Goal: Information Seeking & Learning: Learn about a topic

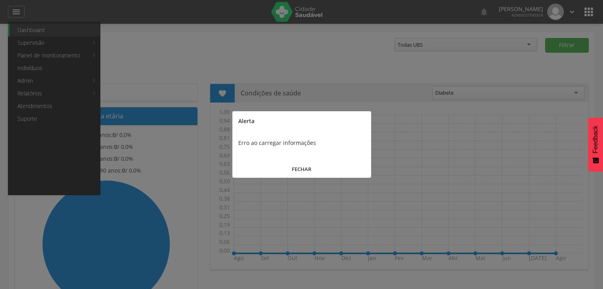
drag, startPoint x: 294, startPoint y: 174, endPoint x: 292, endPoint y: 169, distance: 4.8
click at [295, 173] on button "FECHAR" at bounding box center [301, 169] width 139 height 17
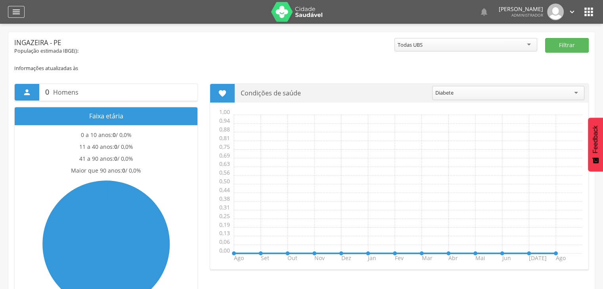
click at [15, 13] on icon "" at bounding box center [16, 12] width 10 height 10
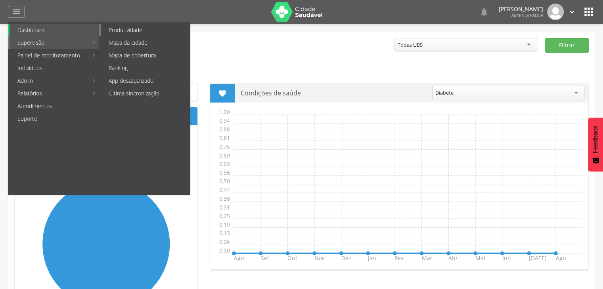
click at [156, 27] on link "Produtividade" at bounding box center [145, 30] width 89 height 13
type input "**********"
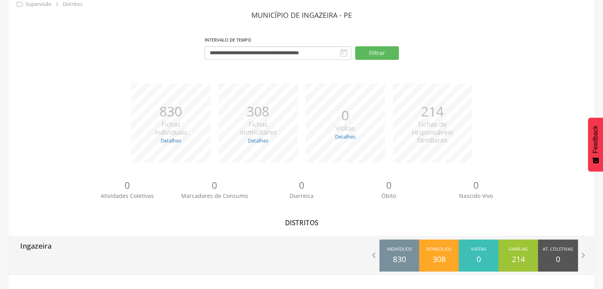
click at [170, 242] on div "Ingazeira" at bounding box center [154, 246] width 293 height 20
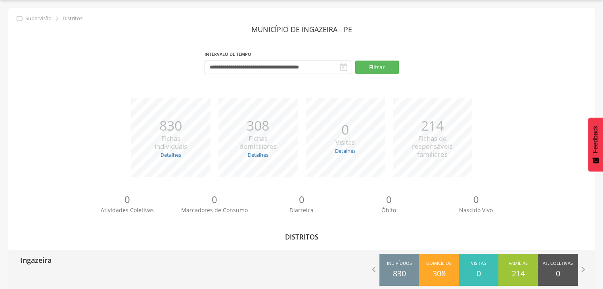
type input "**********"
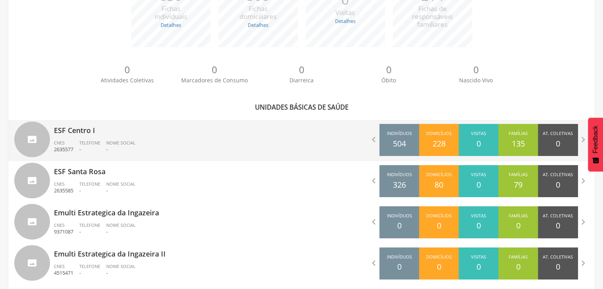
scroll to position [166, 0]
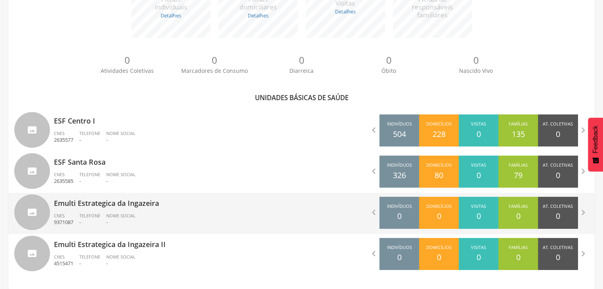
click at [80, 222] on p "-" at bounding box center [89, 223] width 21 height 8
type input "**********"
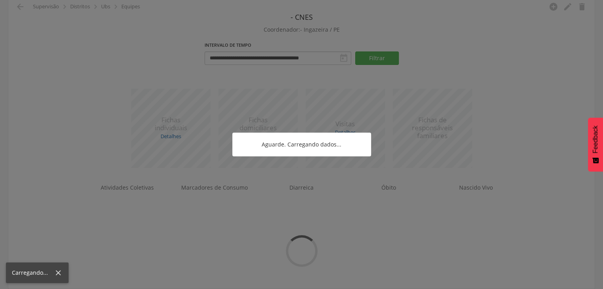
scroll to position [43, 0]
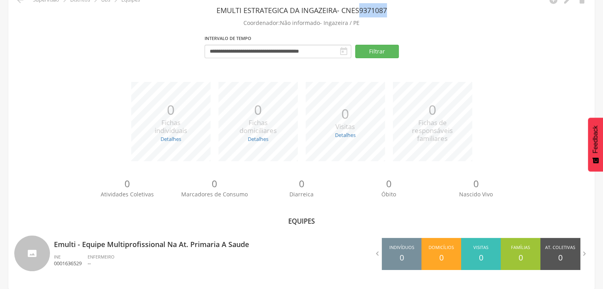
drag, startPoint x: 362, startPoint y: 11, endPoint x: 396, endPoint y: 8, distance: 34.2
click at [396, 8] on header "Emulti Estrategica da Ingazeira - CNES 9371087" at bounding box center [301, 10] width 574 height 14
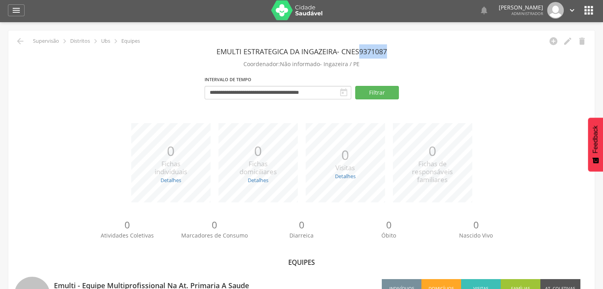
scroll to position [0, 0]
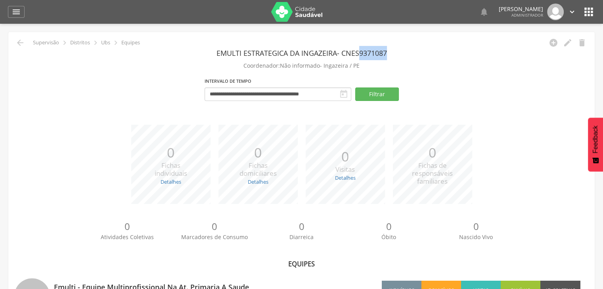
click at [302, 12] on img at bounding box center [297, 12] width 52 height 20
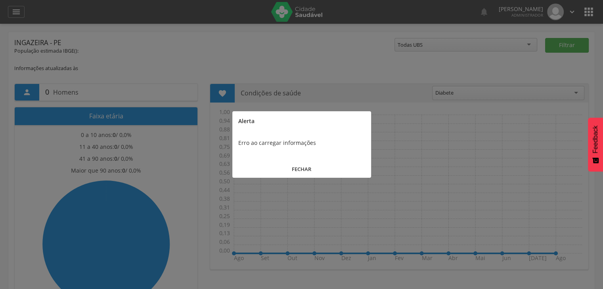
drag, startPoint x: 316, startPoint y: 167, endPoint x: 324, endPoint y: 154, distance: 15.4
click at [316, 167] on button "FECHAR" at bounding box center [301, 169] width 139 height 17
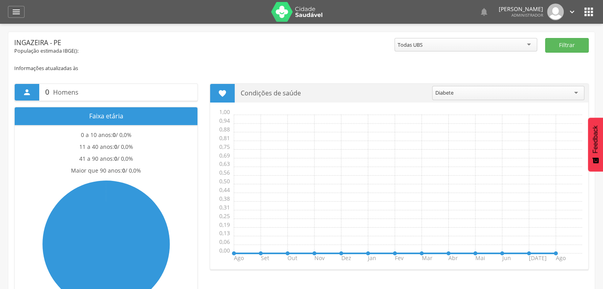
click at [590, 11] on icon "" at bounding box center [588, 12] width 13 height 13
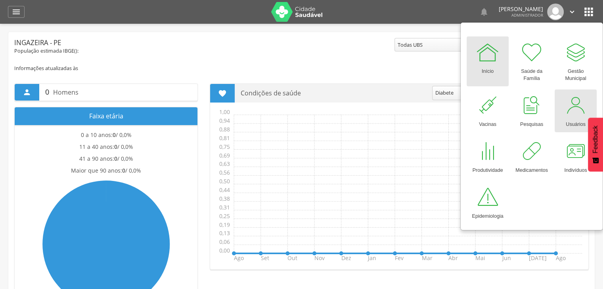
click at [575, 112] on div at bounding box center [575, 105] width 24 height 24
